Goal: Navigation & Orientation: Find specific page/section

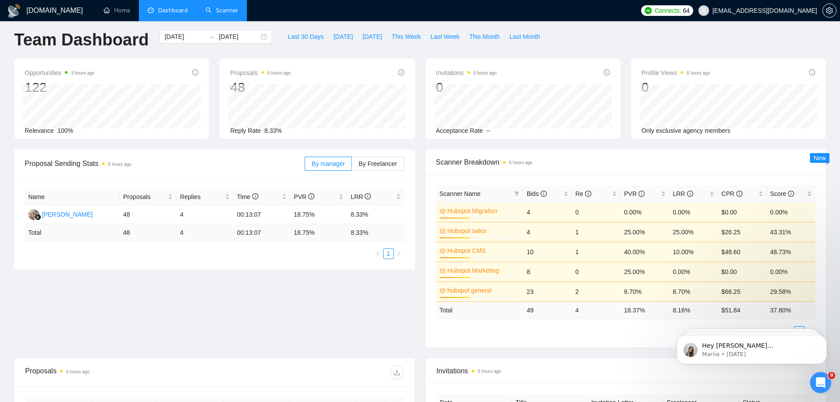
click at [227, 12] on link "Scanner" at bounding box center [221, 10] width 33 height 7
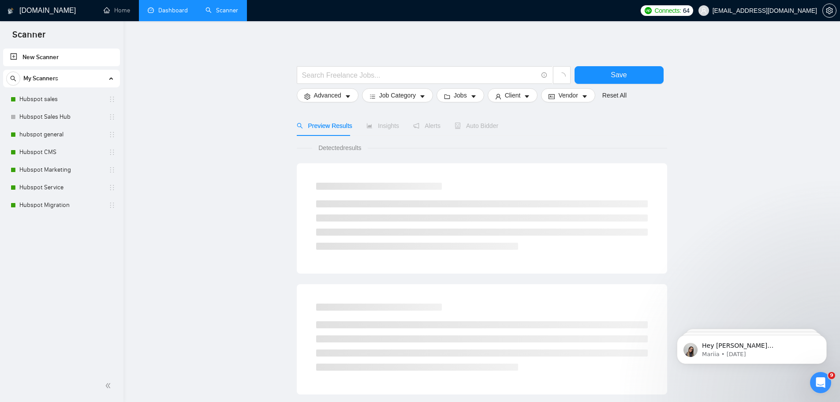
click at [167, 11] on link "Dashboard" at bounding box center [168, 10] width 40 height 7
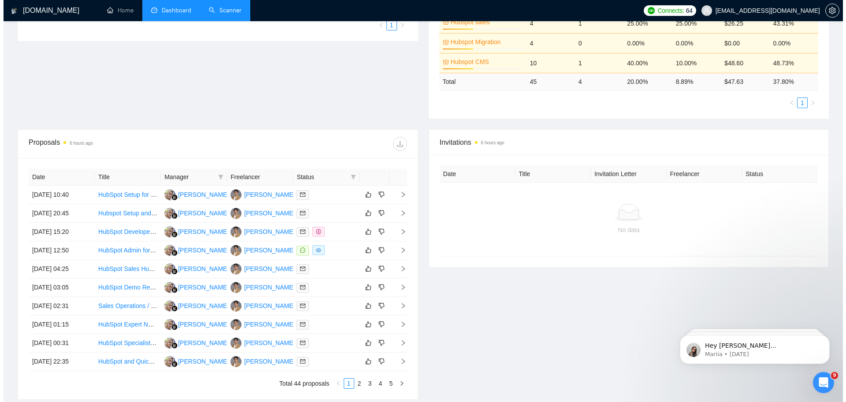
scroll to position [237, 0]
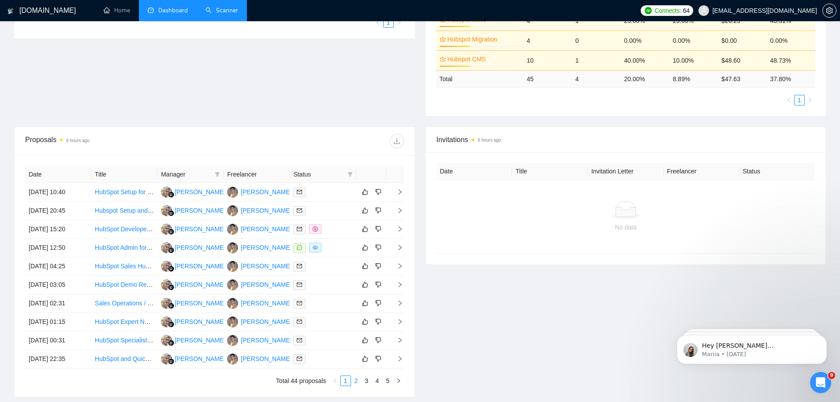
click at [357, 381] on link "2" at bounding box center [356, 381] width 10 height 10
click at [343, 379] on link "1" at bounding box center [346, 381] width 10 height 10
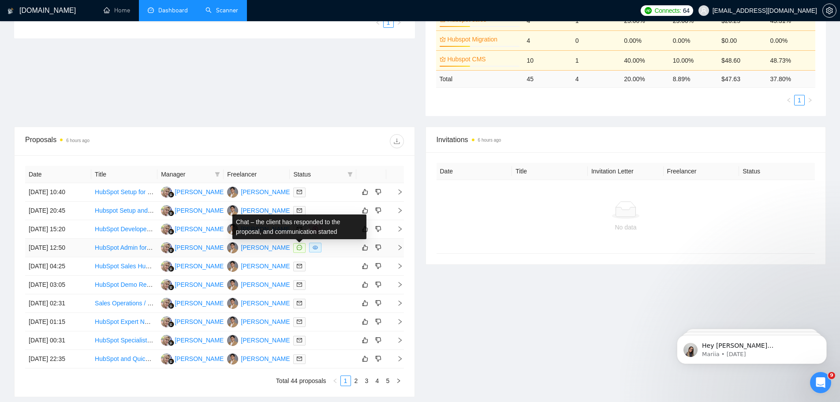
click at [296, 249] on span at bounding box center [299, 248] width 12 height 10
